Goal: Check status: Check status

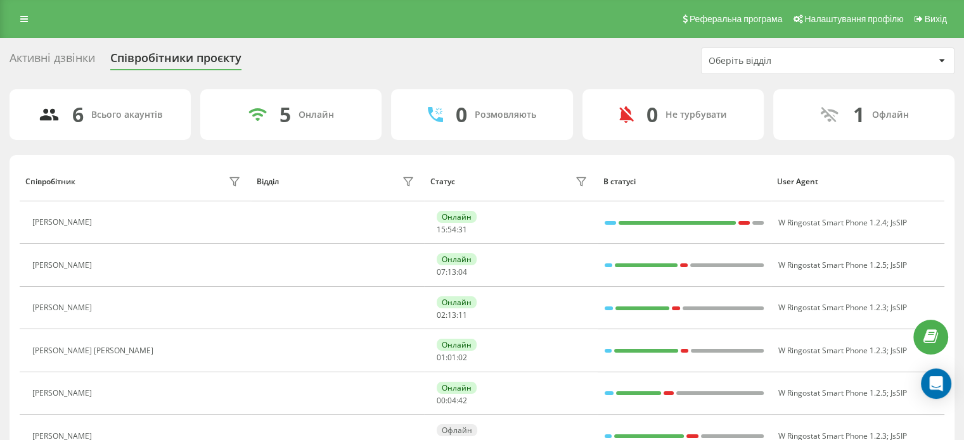
scroll to position [63, 0]
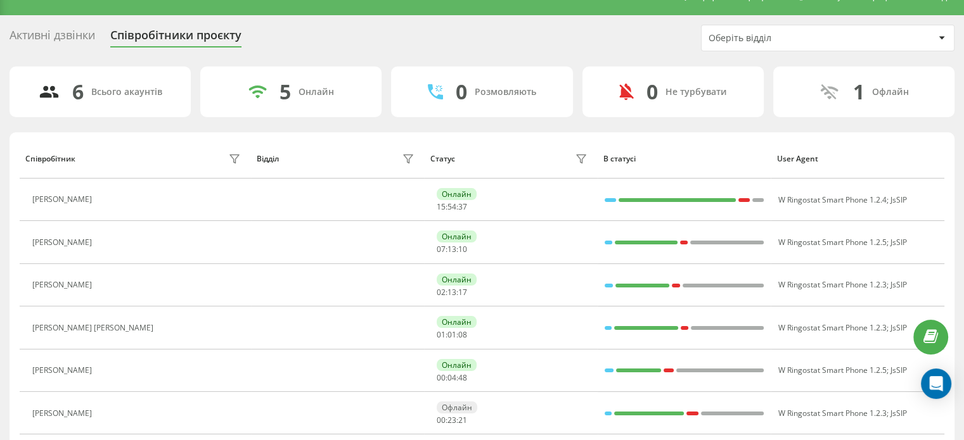
scroll to position [25, 0]
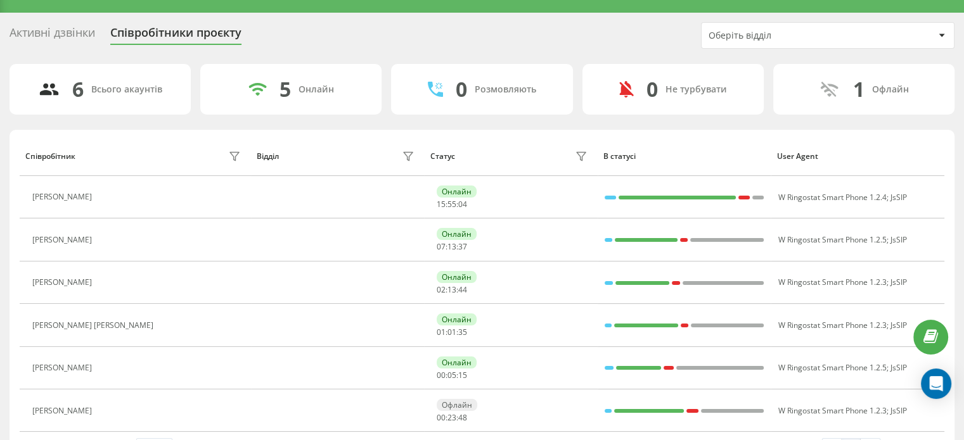
click at [617, 29] on div "Активні дзвінки Співробітники проєкту Оберіть відділ" at bounding box center [482, 35] width 945 height 27
click at [619, 29] on div "Активні дзвінки Співробітники проєкту Оберіть відділ" at bounding box center [482, 35] width 945 height 27
click at [566, 35] on div "Активні дзвінки Співробітники проєкту Оберіть відділ" at bounding box center [482, 35] width 945 height 27
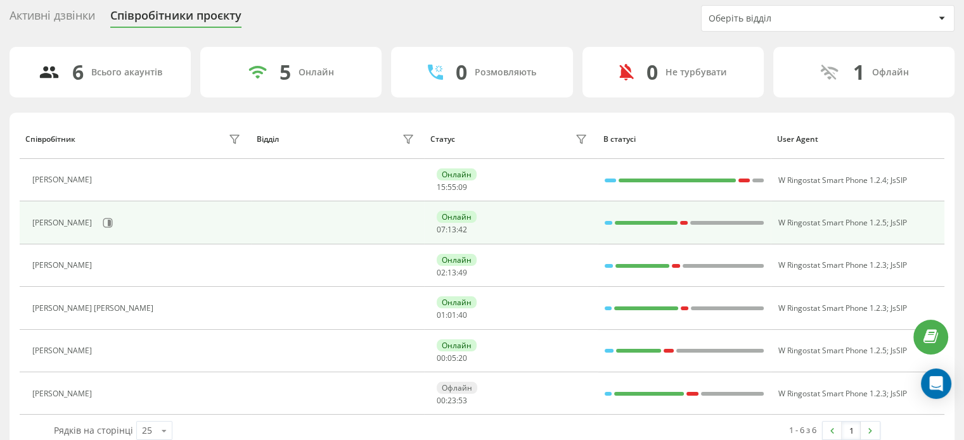
scroll to position [63, 0]
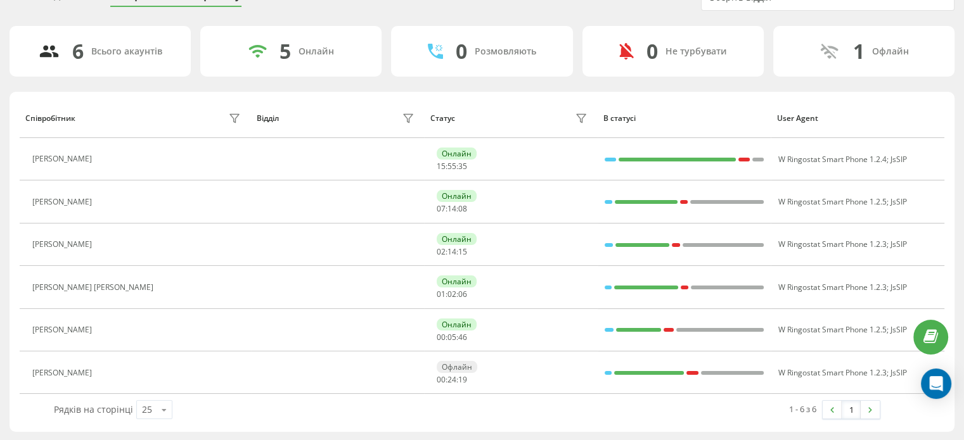
click at [671, 98] on th "В статусі" at bounding box center [685, 118] width 174 height 40
click at [595, 78] on div "6 Всього акаунтів 5 Онлайн 0 Розмовляють 0 Не турбувати 1 Офлайн Співробітник В…" at bounding box center [482, 229] width 945 height 406
click at [574, 77] on div "6 Всього акаунтів 5 Онлайн 0 Розмовляють 0 Не турбувати 1 Офлайн Співробітник В…" at bounding box center [482, 229] width 945 height 406
drag, startPoint x: 574, startPoint y: 77, endPoint x: 582, endPoint y: 68, distance: 12.1
click at [582, 68] on div "6 Всього акаунтів 5 Онлайн 0 Розмовляють 0 Не турбувати 1 Офлайн" at bounding box center [482, 51] width 945 height 51
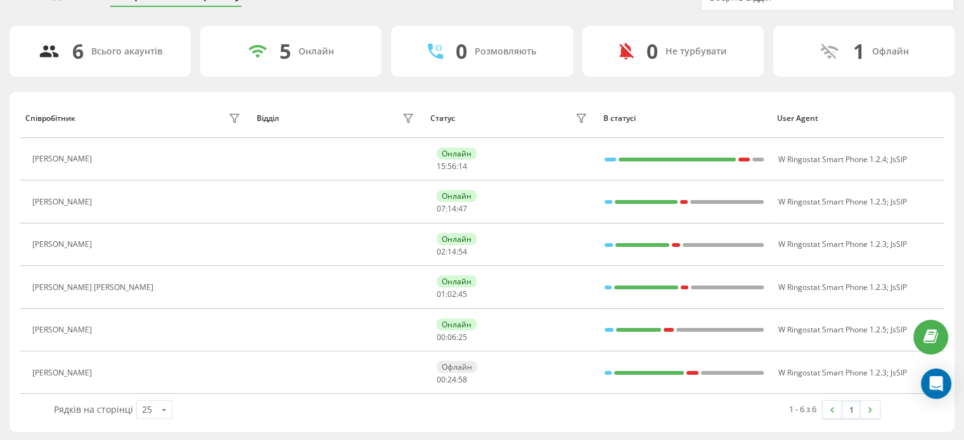
click at [579, 53] on div "6 Всього акаунтів 5 Онлайн 0 Розмовляють 0 Не турбувати 1 Офлайн" at bounding box center [482, 51] width 945 height 51
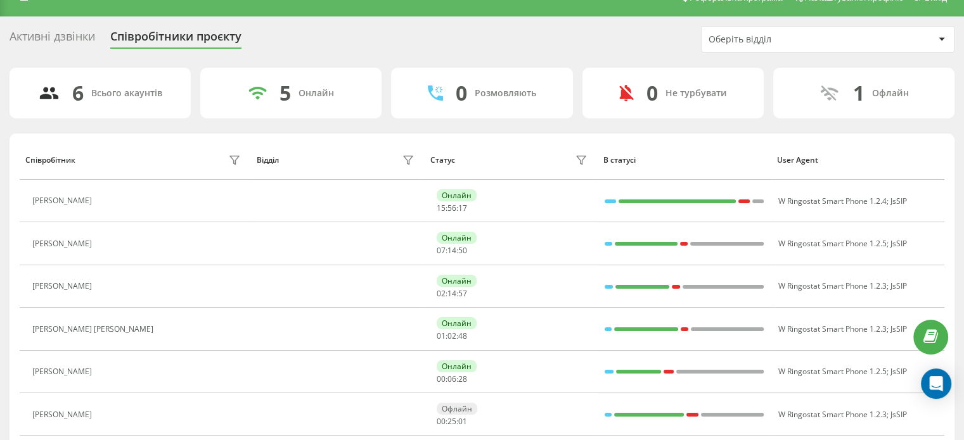
scroll to position [0, 0]
